Goal: Task Accomplishment & Management: Use online tool/utility

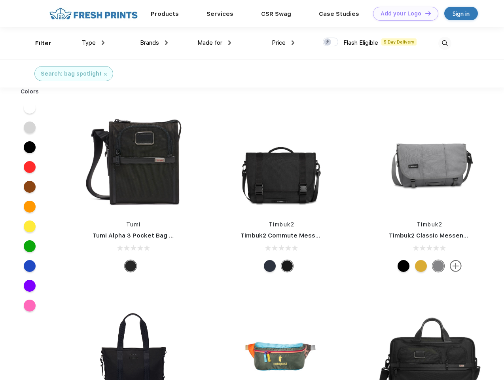
click at [403, 13] on link "Add your Logo Design Tool" at bounding box center [405, 14] width 65 height 14
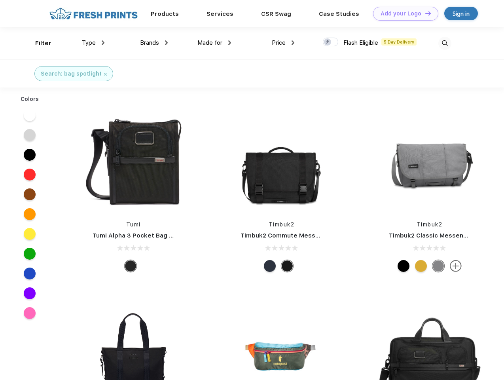
click at [0, 0] on div "Design Tool" at bounding box center [0, 0] width 0 height 0
click at [425, 13] on link "Add your Logo Design Tool" at bounding box center [405, 14] width 65 height 14
click at [38, 43] on div "Filter" at bounding box center [43, 43] width 16 height 9
click at [93, 43] on span "Type" at bounding box center [89, 42] width 14 height 7
click at [154, 43] on span "Brands" at bounding box center [149, 42] width 19 height 7
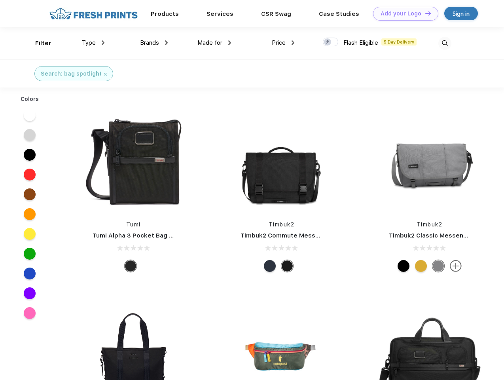
click at [215, 43] on span "Made for" at bounding box center [210, 42] width 25 height 7
click at [283, 43] on span "Price" at bounding box center [279, 42] width 14 height 7
click at [331, 42] on div at bounding box center [330, 42] width 15 height 9
click at [328, 42] on input "checkbox" at bounding box center [325, 39] width 5 height 5
click at [445, 43] on img at bounding box center [445, 43] width 13 height 13
